Goal: Transaction & Acquisition: Obtain resource

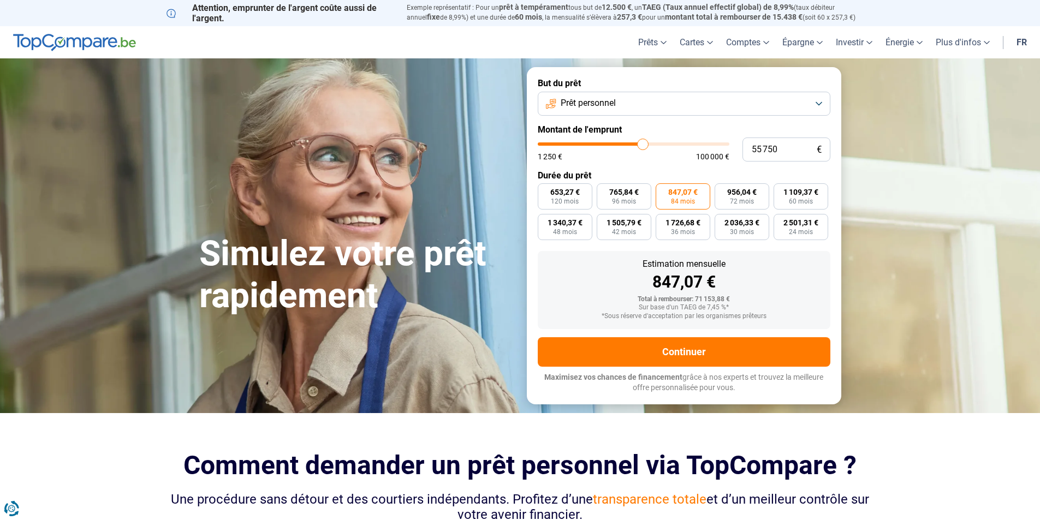
type input "48 750"
type input "48750"
click at [630, 146] on input "range" at bounding box center [634, 143] width 192 height 3
radio input "true"
drag, startPoint x: 786, startPoint y: 148, endPoint x: 746, endPoint y: 156, distance: 40.0
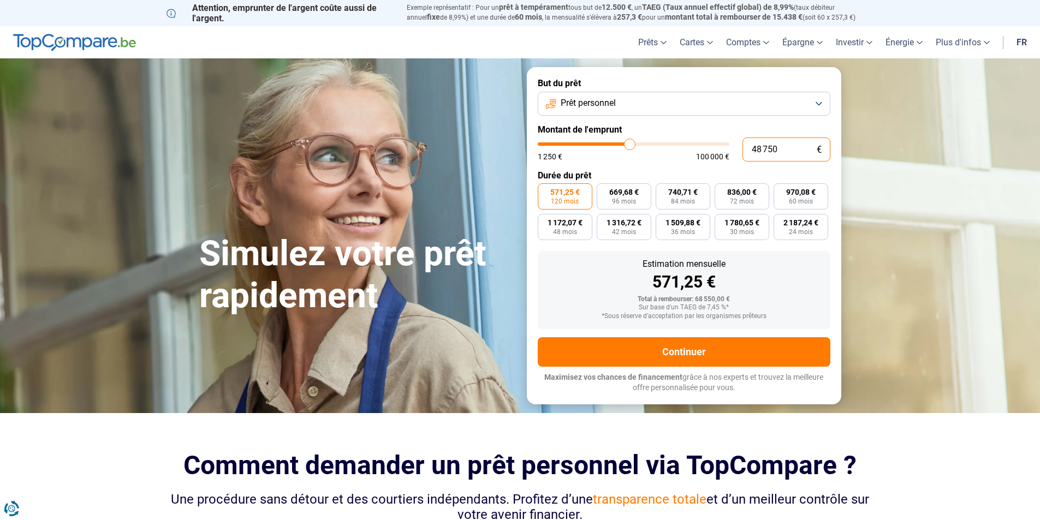
click at [746, 156] on input "48 750" at bounding box center [787, 150] width 88 height 24
type input "5"
type input "1250"
type input "50"
type input "1250"
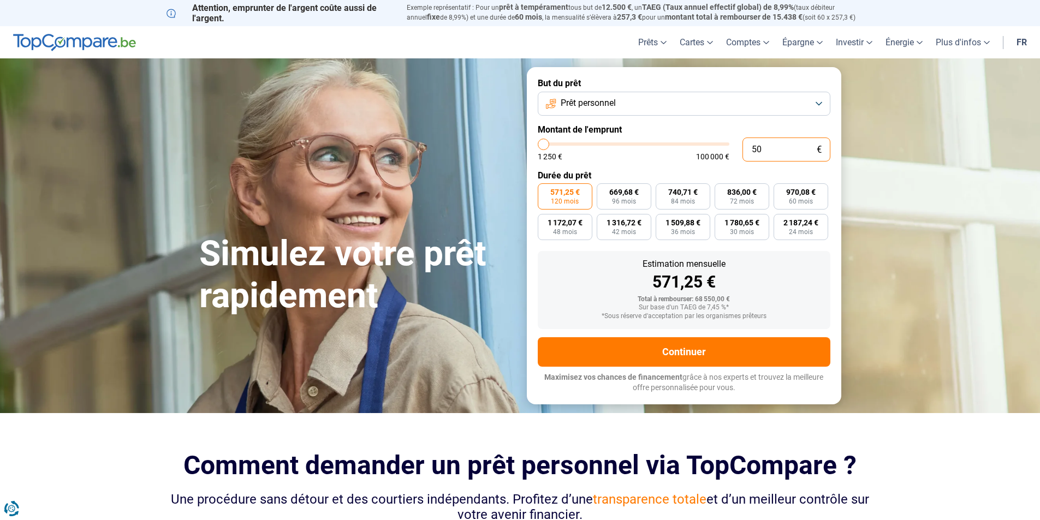
type input "500"
type input "1250"
type input "5 000"
type input "5000"
type input "50 000"
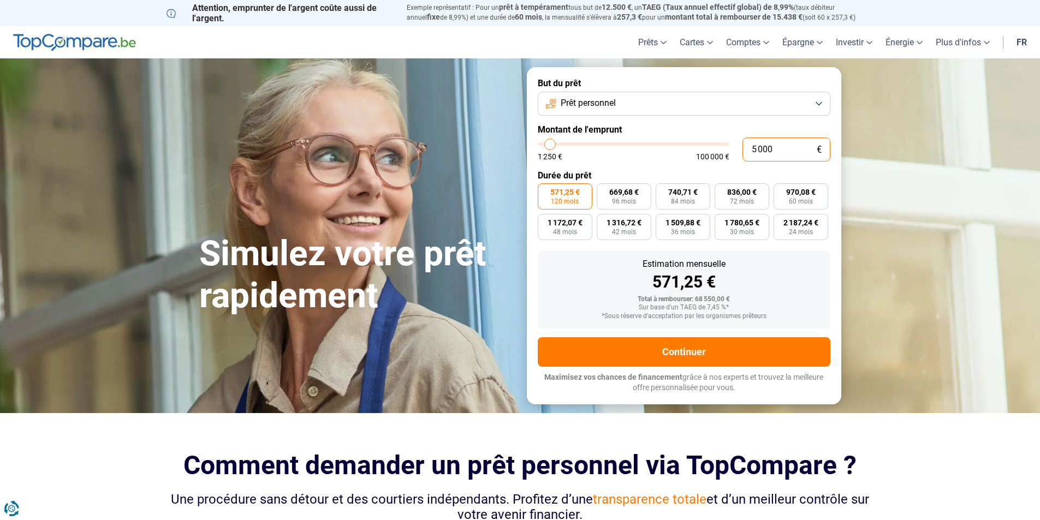
type input "50000"
type input "50 000"
click at [804, 272] on div "Estimation mensuelle 585,89 €" at bounding box center [684, 275] width 275 height 31
click at [636, 199] on span "96 mois" at bounding box center [624, 201] width 24 height 7
click at [604, 191] on input "686,85 € 96 mois" at bounding box center [600, 186] width 7 height 7
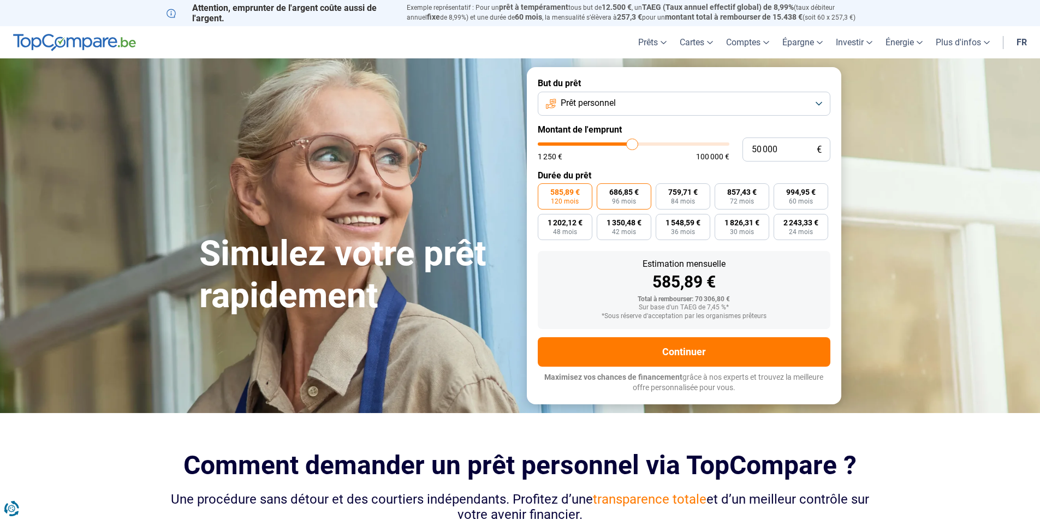
radio input "true"
click at [693, 199] on span "84 mois" at bounding box center [683, 201] width 24 height 7
click at [663, 191] on input "759,71 € 84 mois" at bounding box center [659, 186] width 7 height 7
radio input "true"
click at [359, 164] on div "Simulez votre prêt rapidement" at bounding box center [357, 236] width 328 height 163
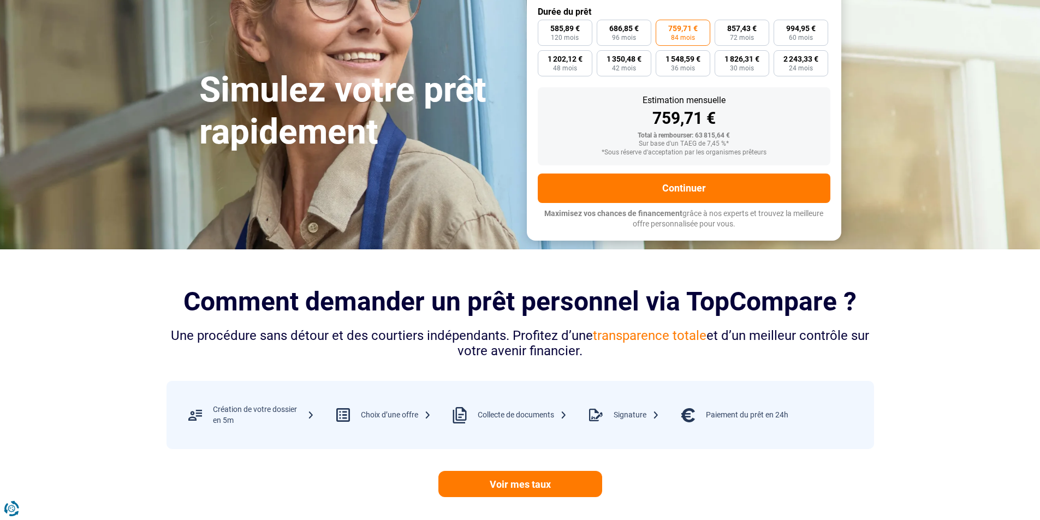
scroll to position [437, 0]
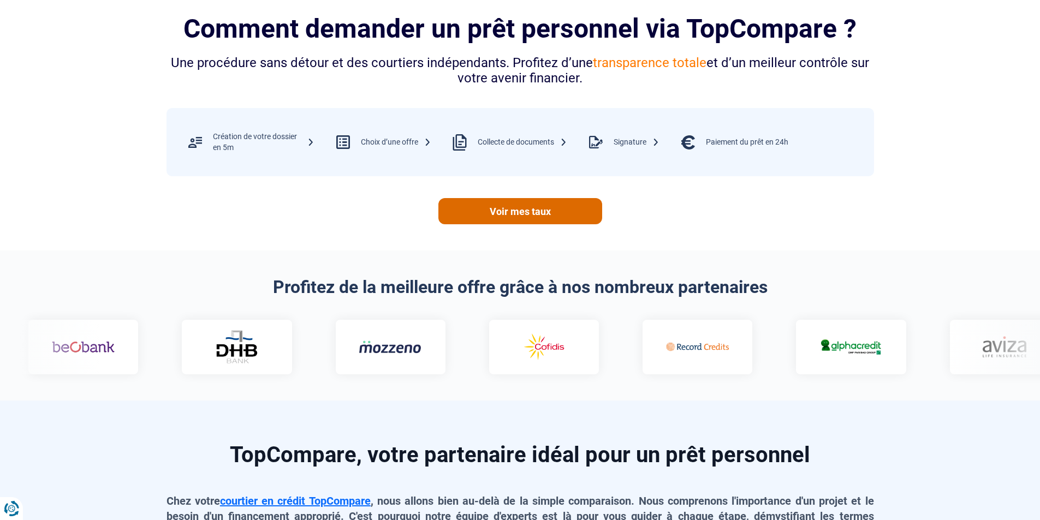
click at [507, 218] on link "Voir mes taux" at bounding box center [520, 211] width 164 height 26
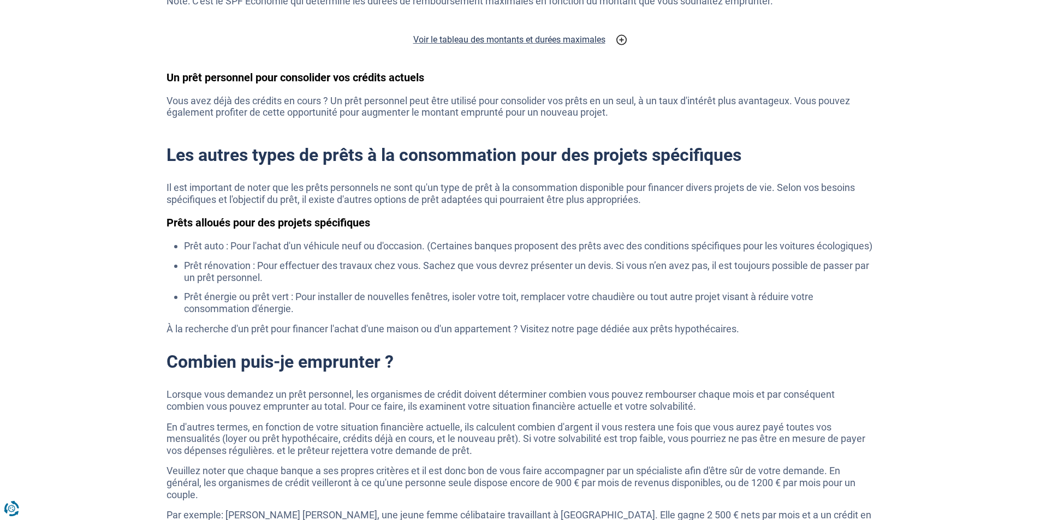
scroll to position [2293, 0]
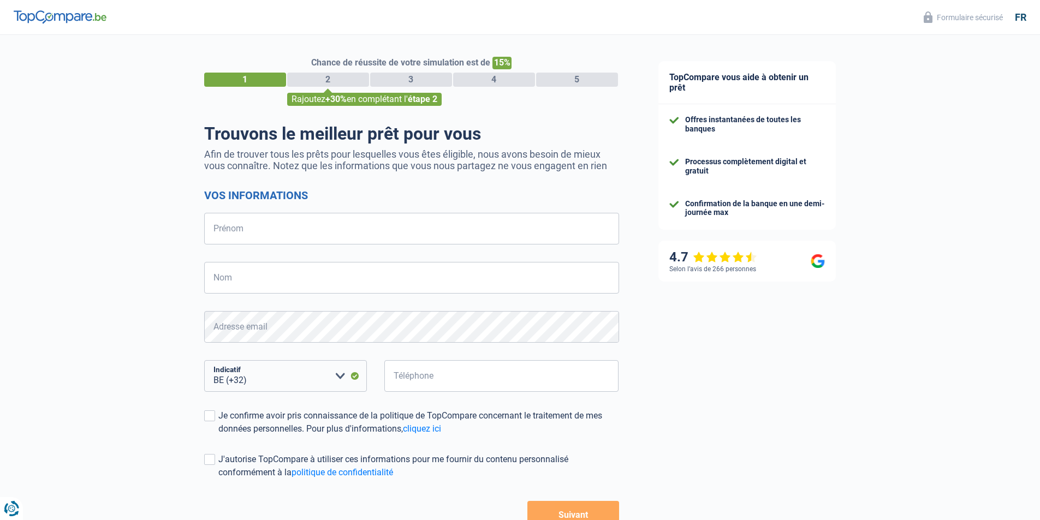
select select "32"
